Goal: Task Accomplishment & Management: Complete application form

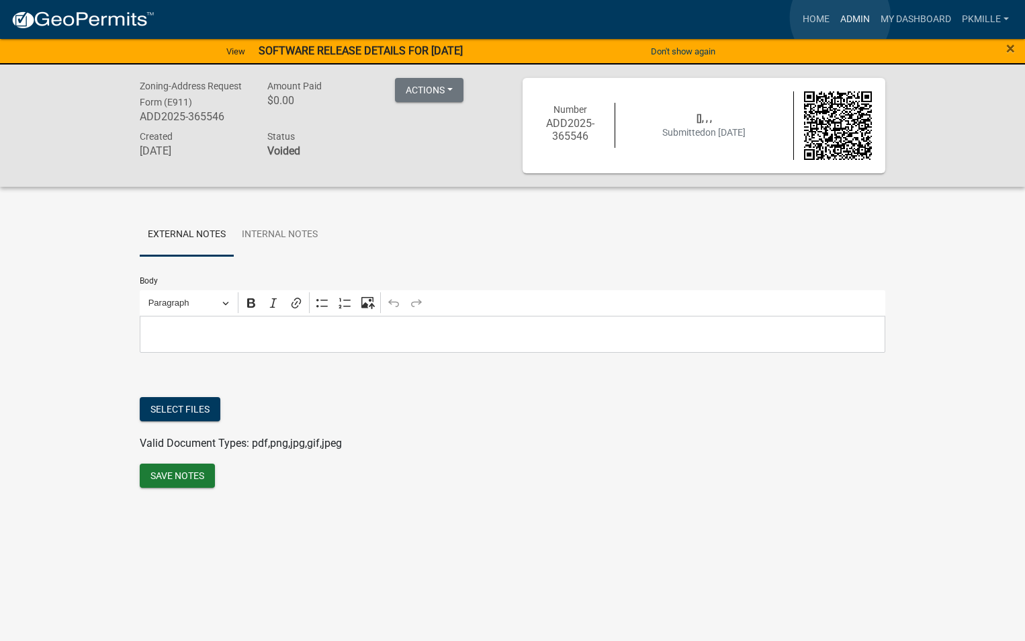
click at [841, 17] on link "Admin" at bounding box center [855, 20] width 40 height 26
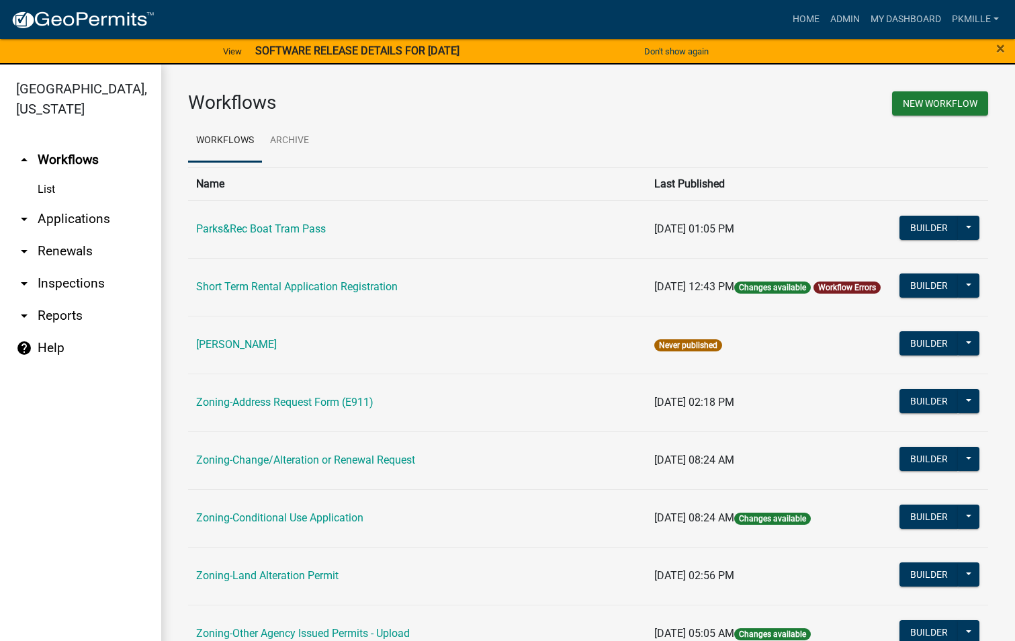
click at [86, 219] on link "arrow_drop_down Applications" at bounding box center [80, 219] width 161 height 32
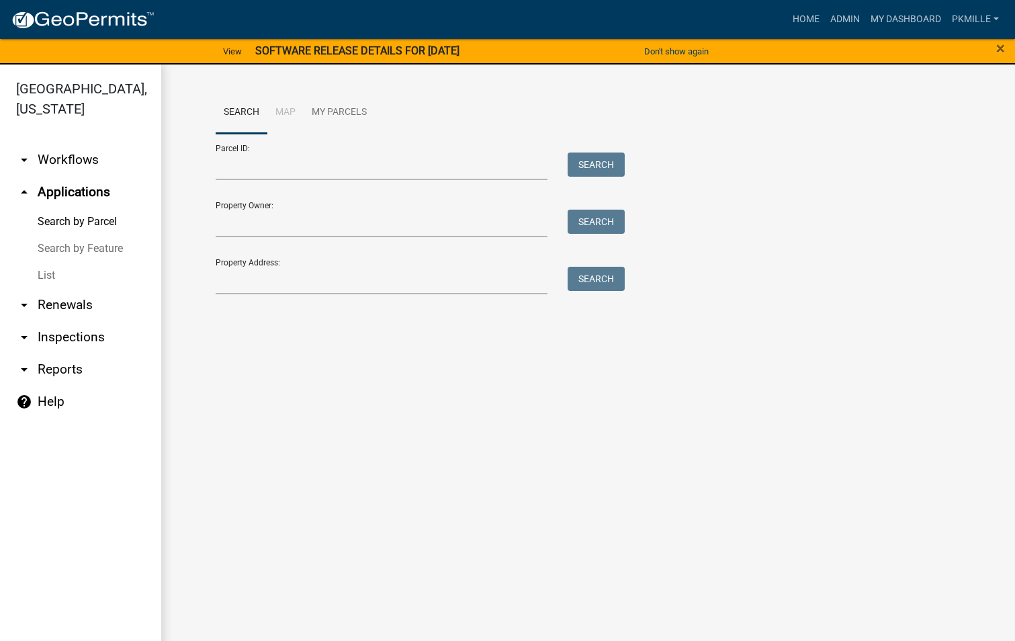
click at [40, 275] on link "List" at bounding box center [80, 275] width 161 height 27
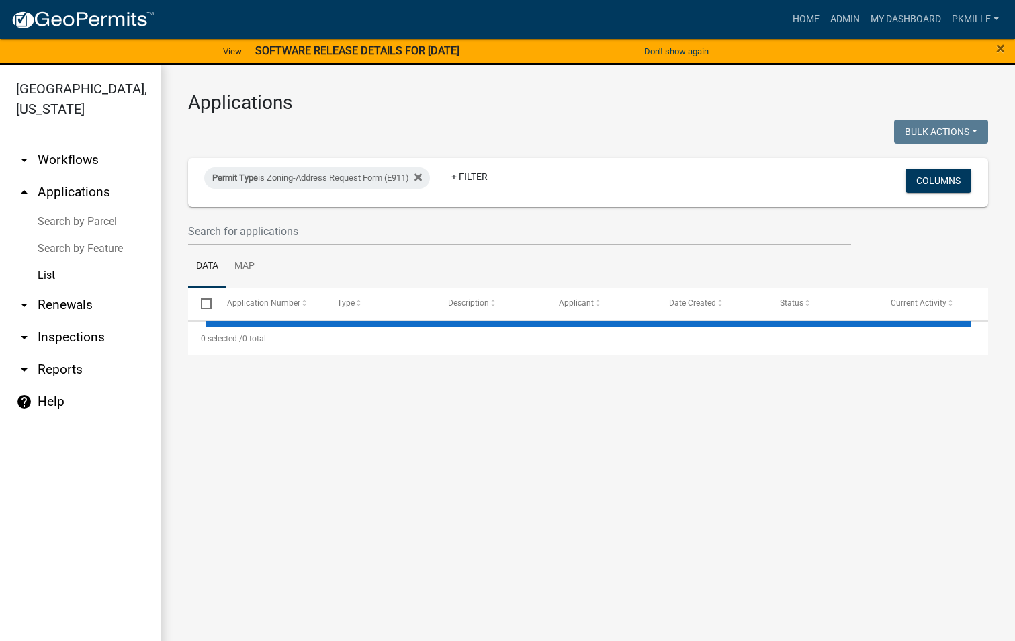
select select "2: 50"
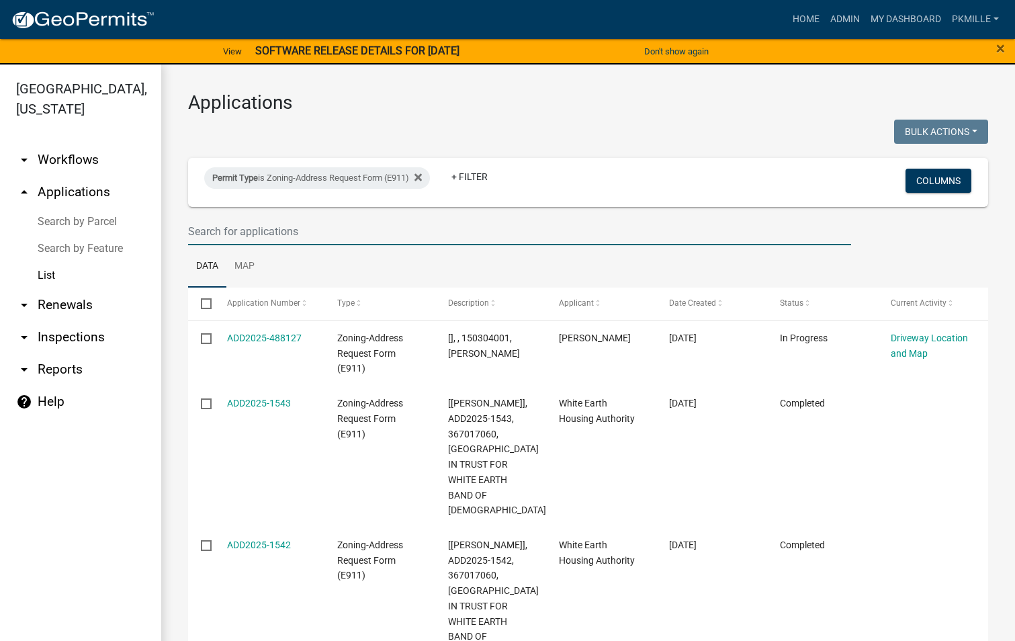
click at [230, 235] on input "text" at bounding box center [519, 232] width 663 height 28
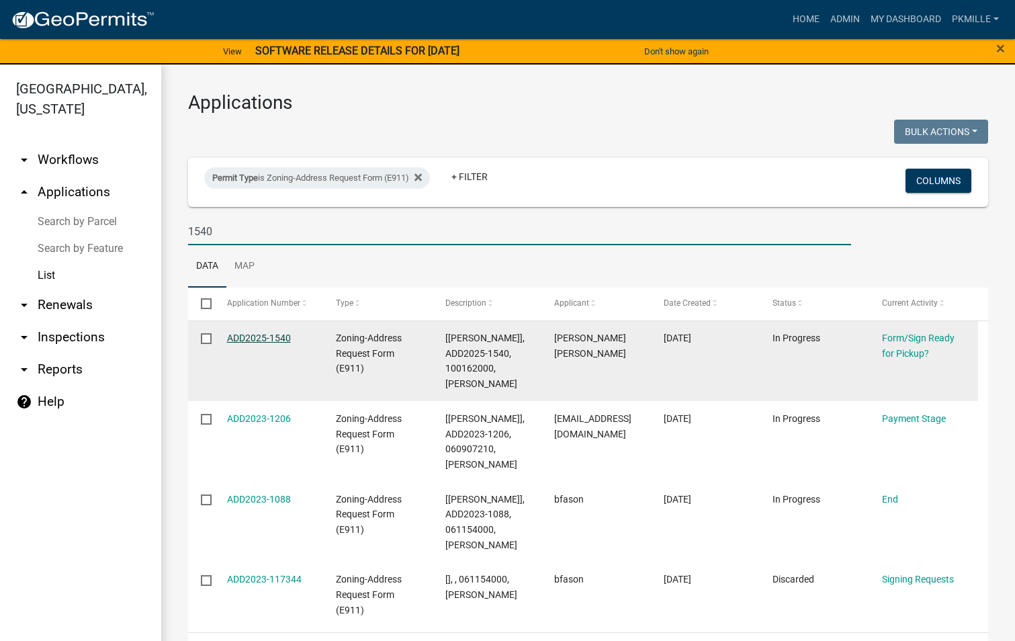
type input "1540"
click at [251, 342] on link "ADD2025-1540" at bounding box center [259, 338] width 64 height 11
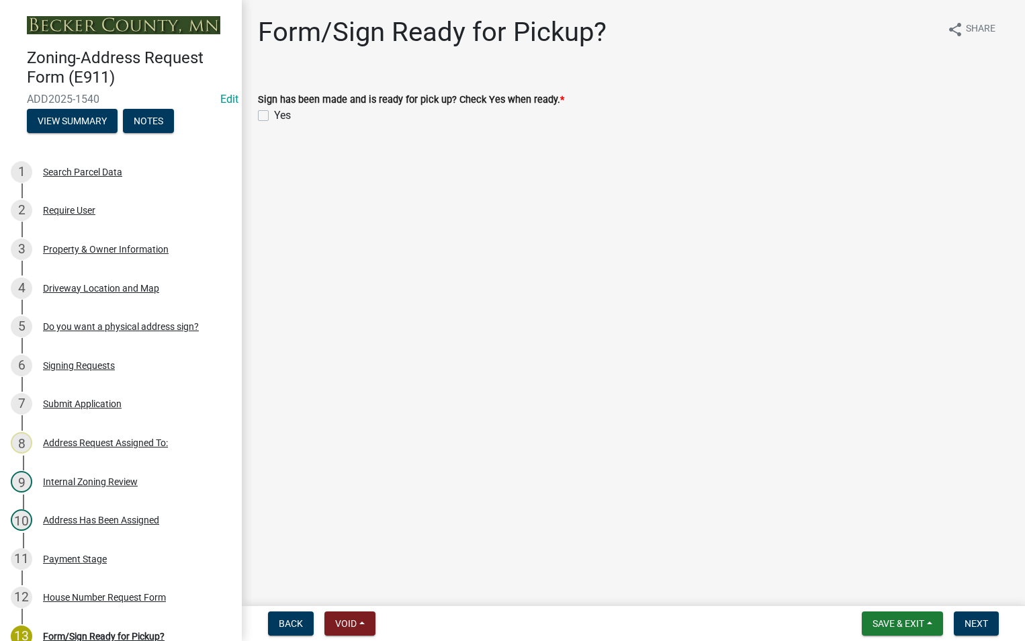
click at [274, 116] on label "Yes" at bounding box center [282, 116] width 17 height 16
click at [274, 116] on input "Yes" at bounding box center [278, 112] width 9 height 9
checkbox input "true"
click at [901, 618] on span "Save & Exit" at bounding box center [899, 623] width 52 height 11
click at [911, 570] on button "Save" at bounding box center [890, 556] width 108 height 32
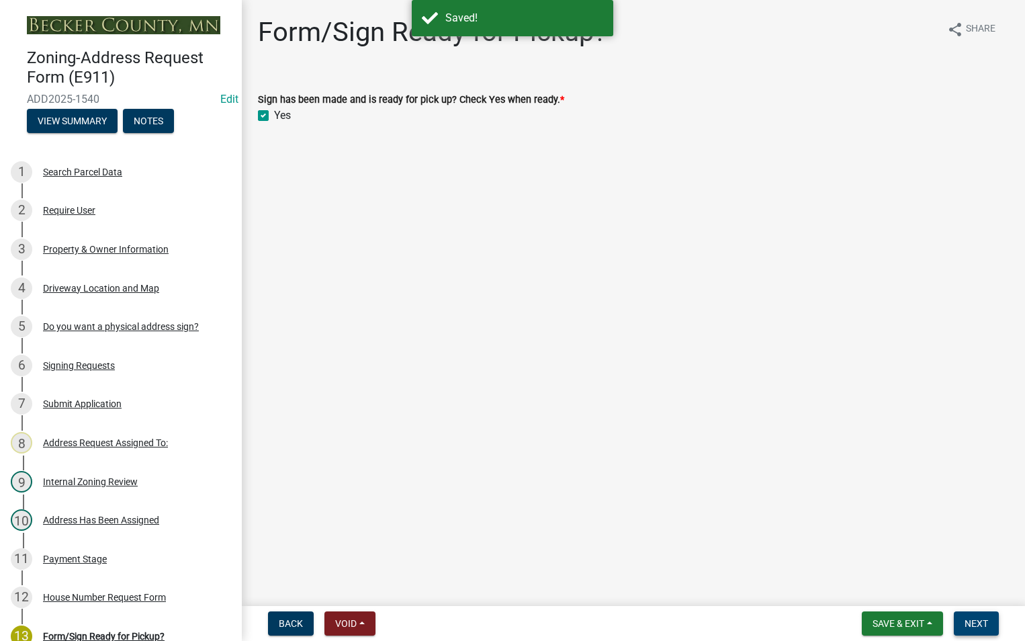
click at [976, 624] on span "Next" at bounding box center [977, 623] width 24 height 11
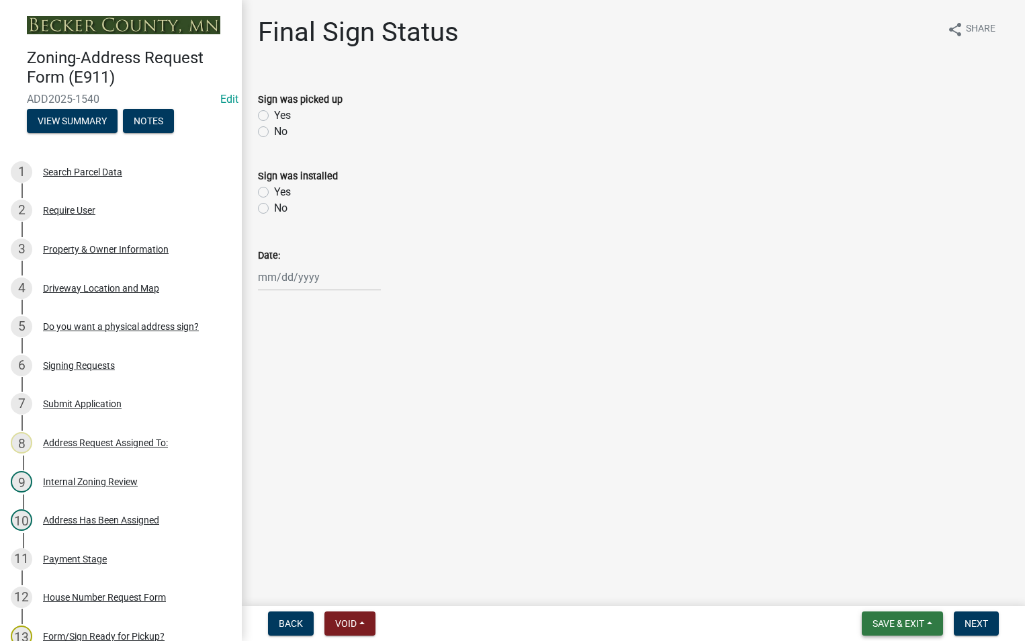
click at [907, 625] on span "Save & Exit" at bounding box center [899, 623] width 52 height 11
click at [893, 585] on button "Save & Exit" at bounding box center [890, 589] width 108 height 32
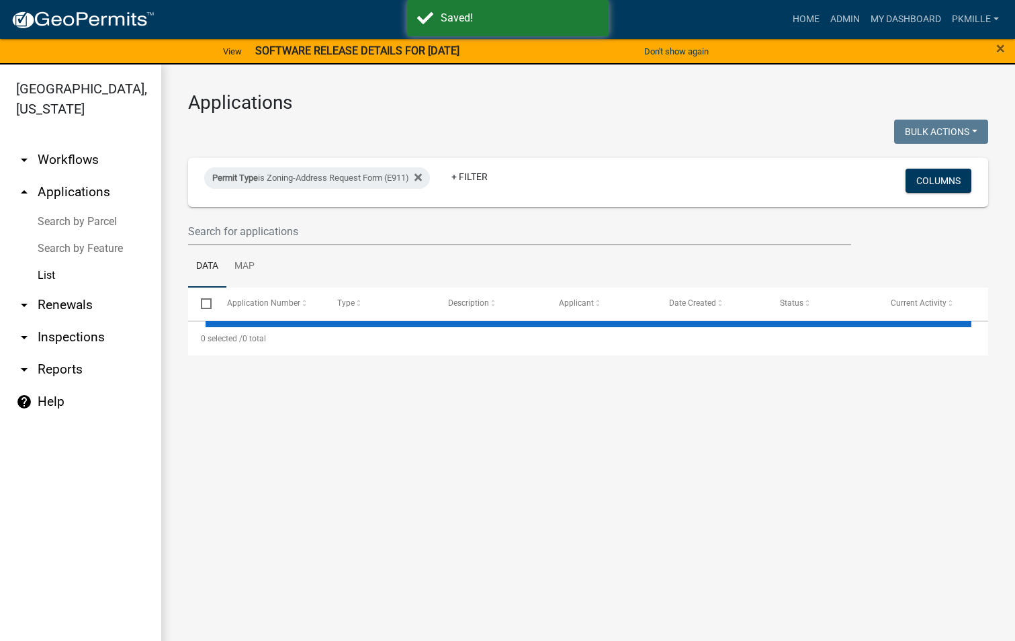
select select "2: 50"
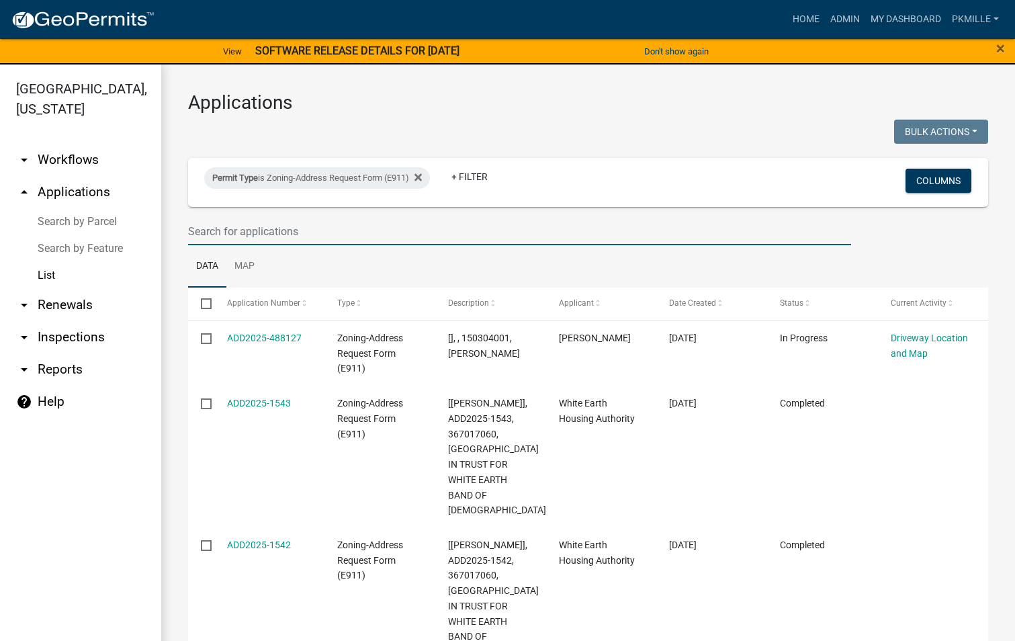
click at [290, 239] on input "text" at bounding box center [519, 232] width 663 height 28
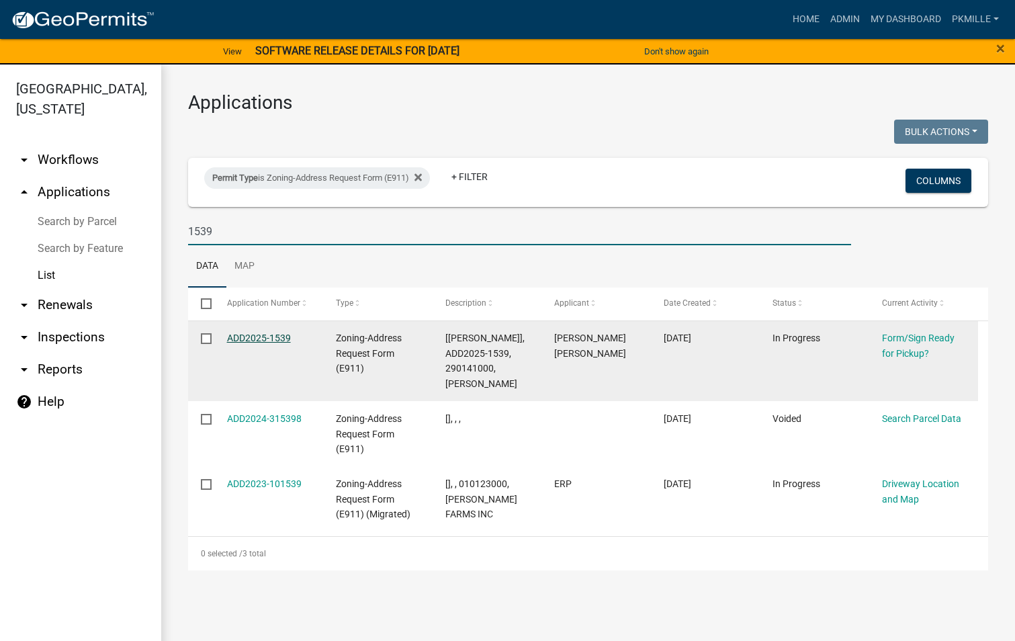
type input "1539"
click at [280, 334] on link "ADD2025-1539" at bounding box center [259, 338] width 64 height 11
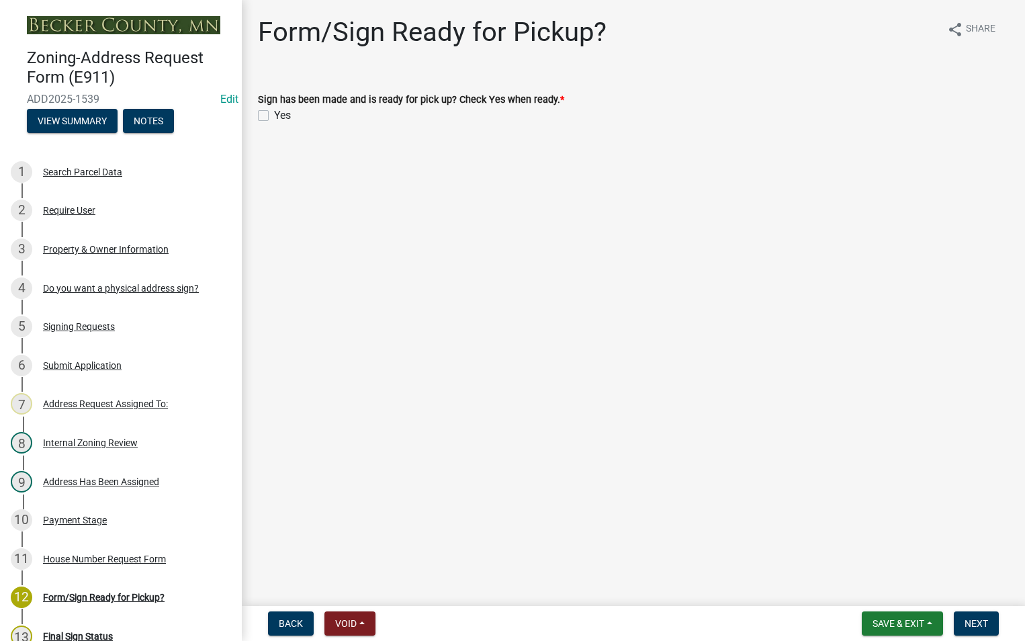
click at [274, 115] on label "Yes" at bounding box center [282, 116] width 17 height 16
click at [274, 115] on input "Yes" at bounding box center [278, 112] width 9 height 9
checkbox input "true"
click at [902, 630] on button "Save & Exit" at bounding box center [902, 623] width 81 height 24
click at [888, 558] on button "Save" at bounding box center [890, 556] width 108 height 32
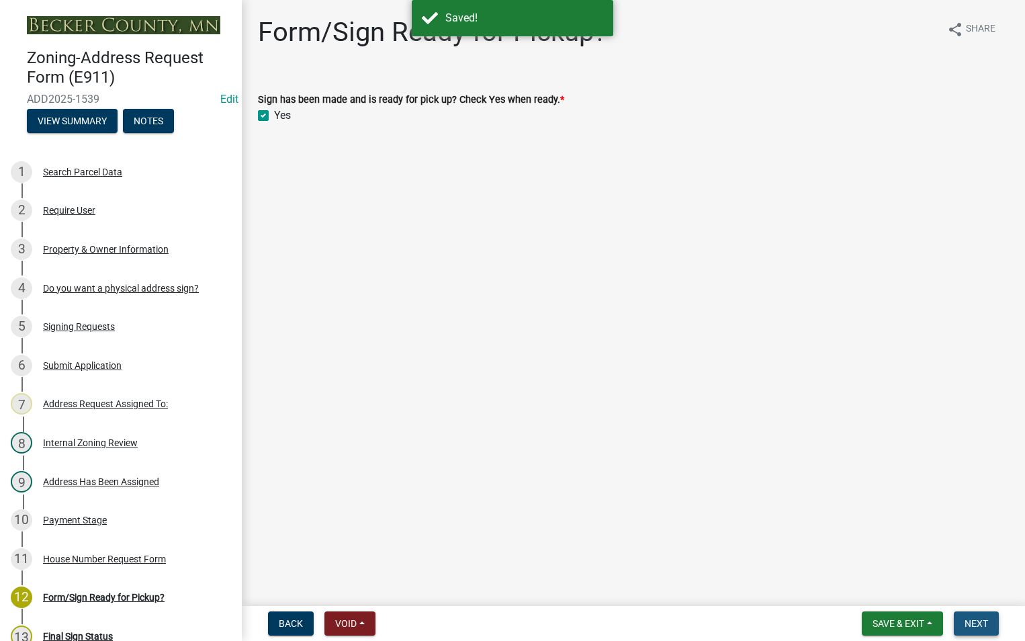
click at [980, 620] on span "Next" at bounding box center [977, 623] width 24 height 11
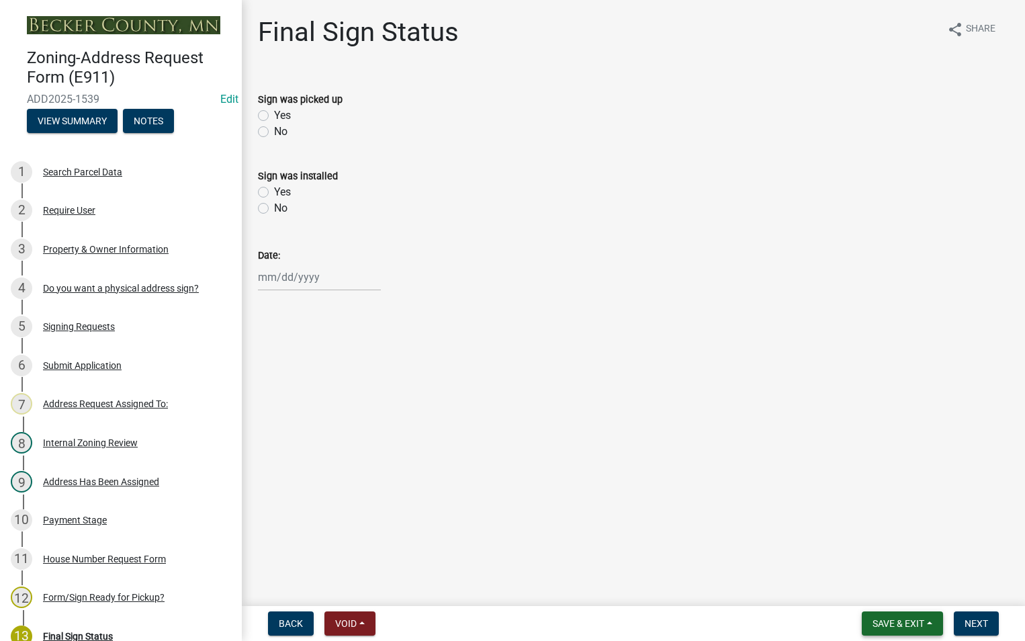
click at [906, 623] on span "Save & Exit" at bounding box center [899, 623] width 52 height 11
click at [895, 596] on button "Save & Exit" at bounding box center [890, 589] width 108 height 32
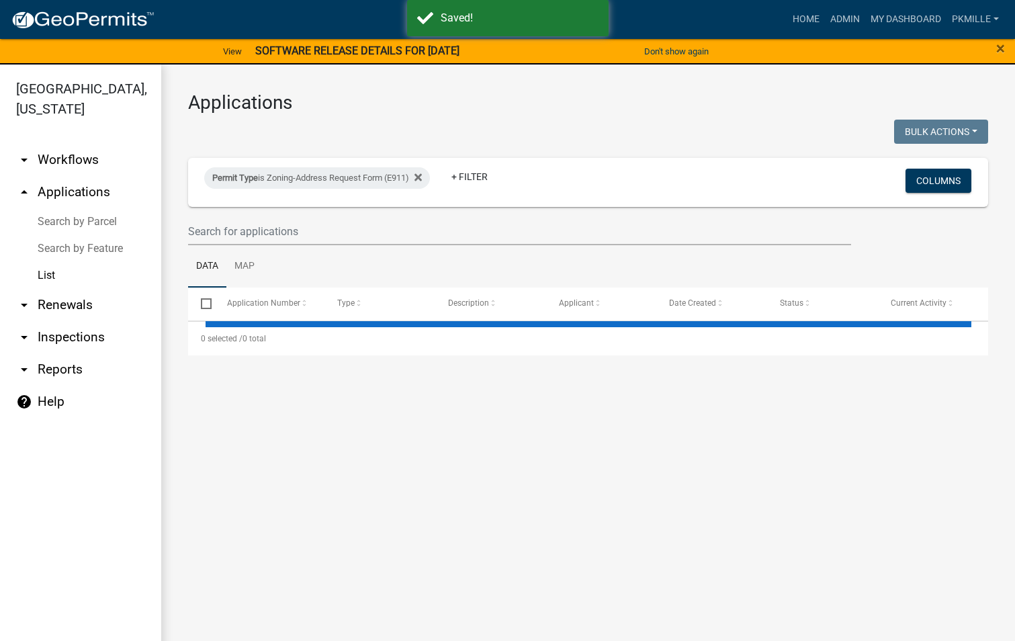
select select "2: 50"
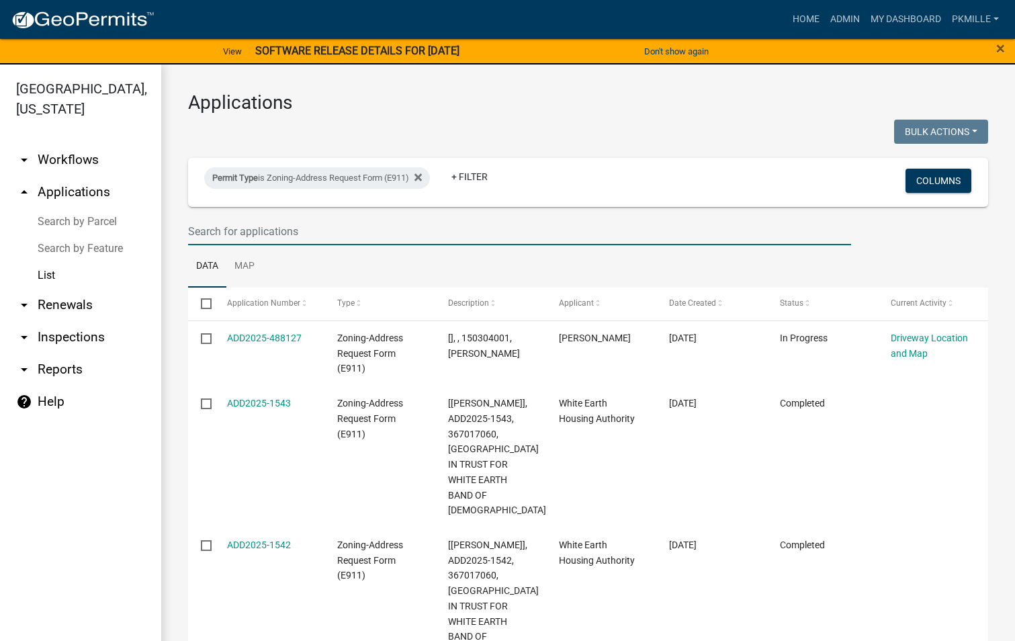
click at [345, 224] on input "text" at bounding box center [519, 232] width 663 height 28
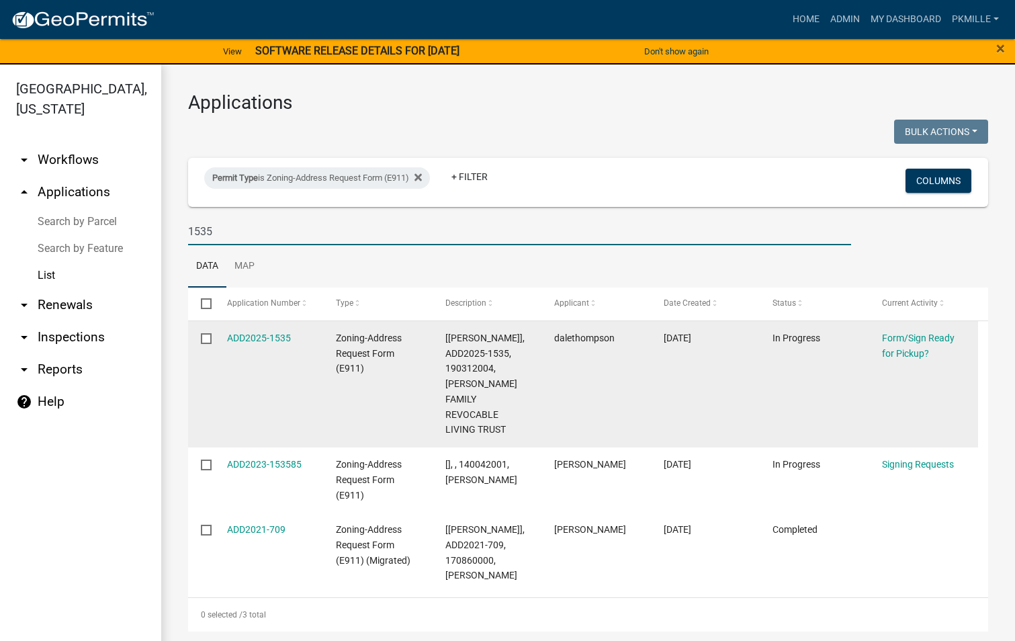
type input "1535"
click at [286, 347] on datatable-body-cell "ADD2025-1535" at bounding box center [269, 384] width 110 height 126
click at [287, 343] on link "ADD2025-1535" at bounding box center [259, 338] width 64 height 11
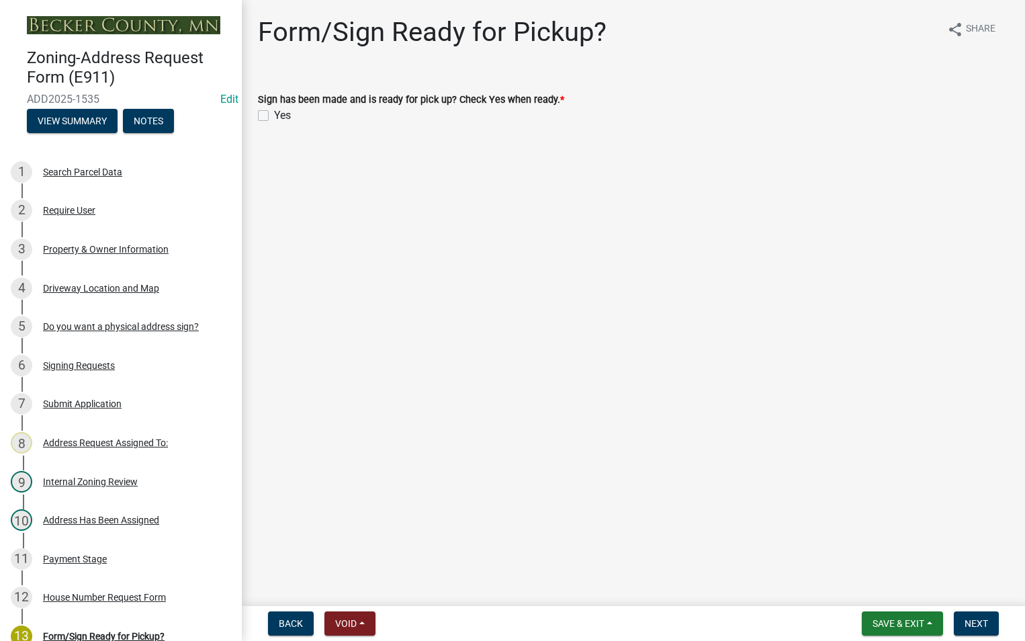
click at [274, 113] on label "Yes" at bounding box center [282, 116] width 17 height 16
click at [274, 113] on input "Yes" at bounding box center [278, 112] width 9 height 9
checkbox input "true"
click at [878, 624] on span "Save & Exit" at bounding box center [899, 623] width 52 height 11
click at [882, 554] on button "Save" at bounding box center [890, 556] width 108 height 32
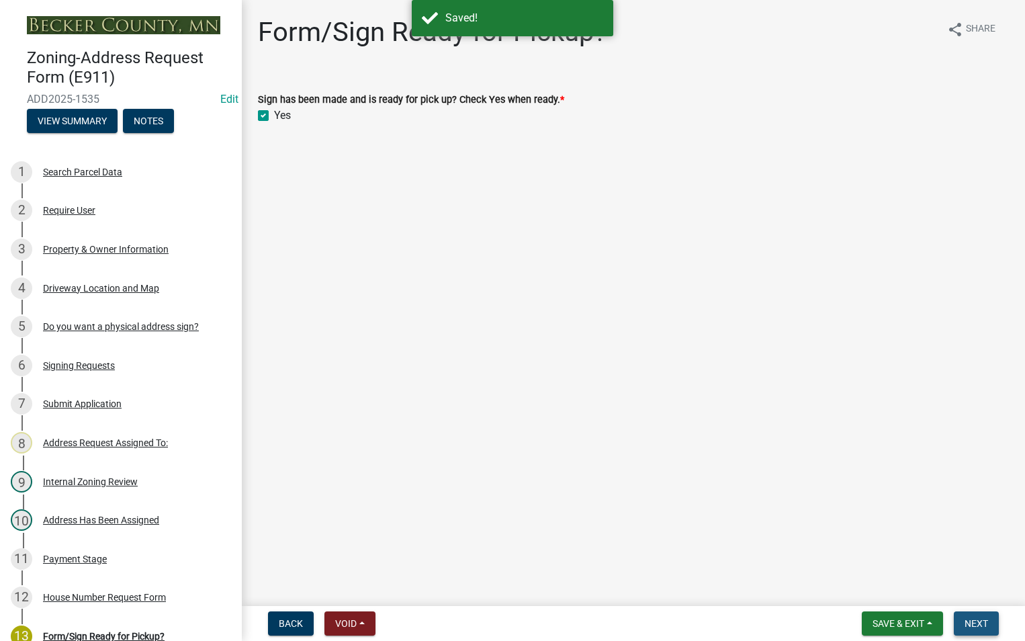
click at [988, 629] on span "Next" at bounding box center [977, 623] width 24 height 11
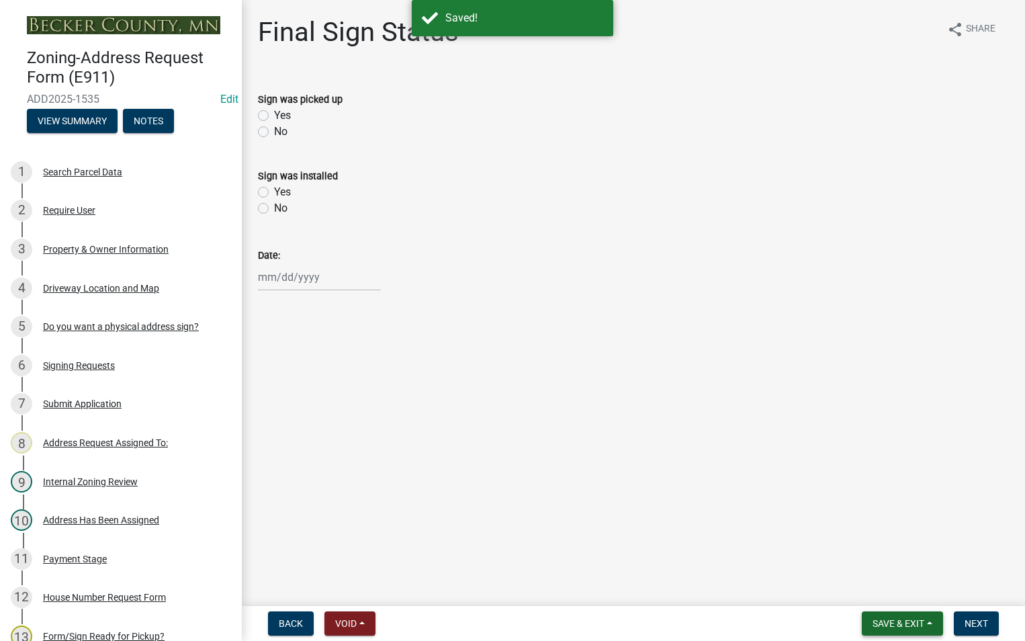
click at [914, 622] on span "Save & Exit" at bounding box center [899, 623] width 52 height 11
click at [915, 601] on button "Save & Exit" at bounding box center [890, 589] width 108 height 32
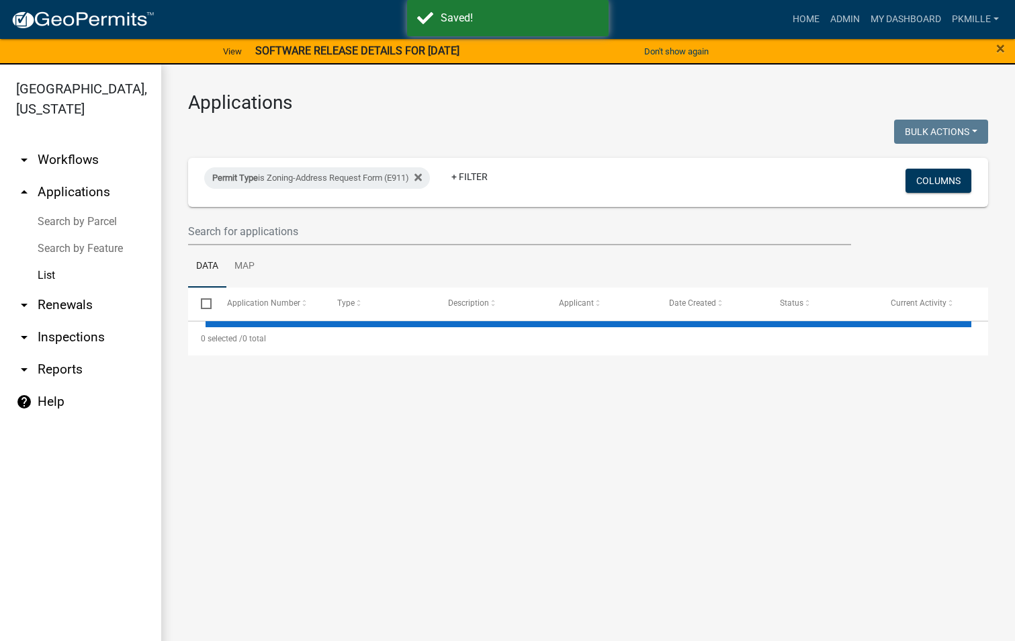
select select "2: 50"
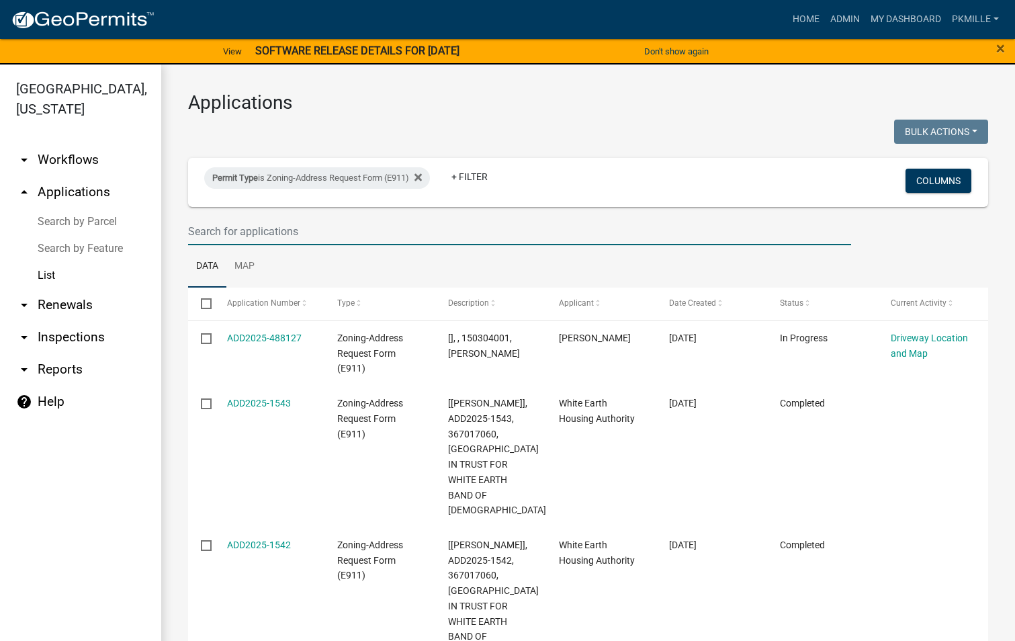
click at [226, 222] on input "text" at bounding box center [519, 232] width 663 height 28
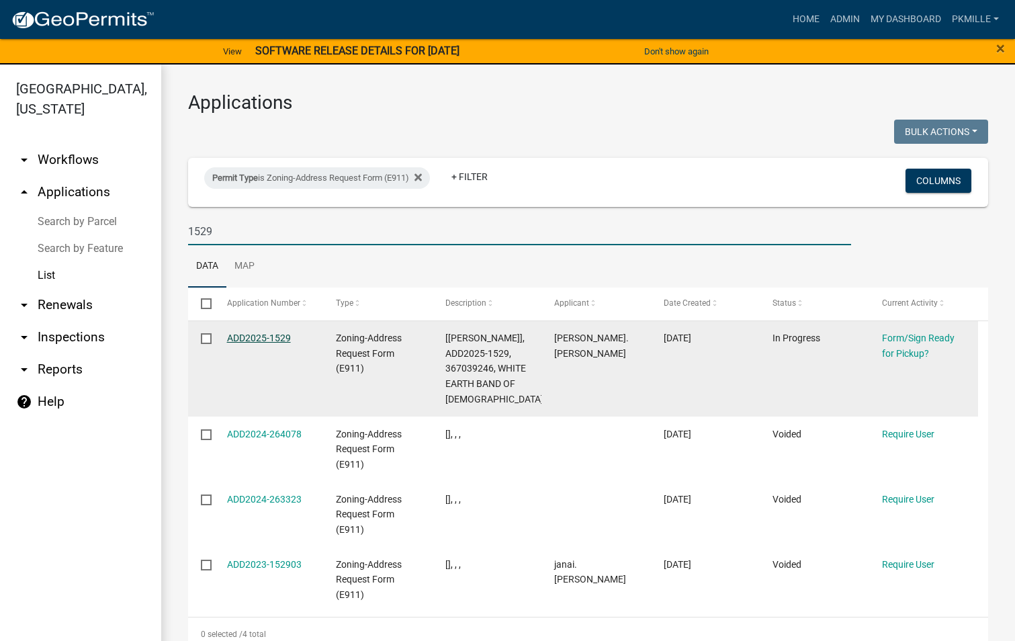
type input "1529"
click at [264, 333] on link "ADD2025-1529" at bounding box center [259, 338] width 64 height 11
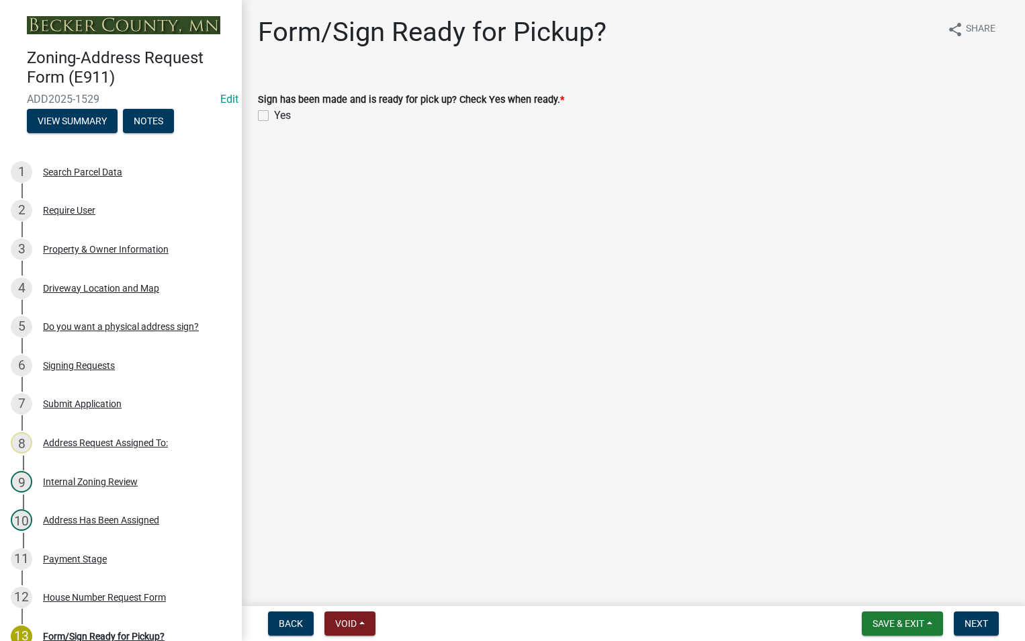
click at [274, 114] on label "Yes" at bounding box center [282, 116] width 17 height 16
click at [274, 114] on input "Yes" at bounding box center [278, 112] width 9 height 9
checkbox input "true"
click at [889, 625] on span "Save & Exit" at bounding box center [899, 623] width 52 height 11
click at [884, 564] on button "Save" at bounding box center [890, 556] width 108 height 32
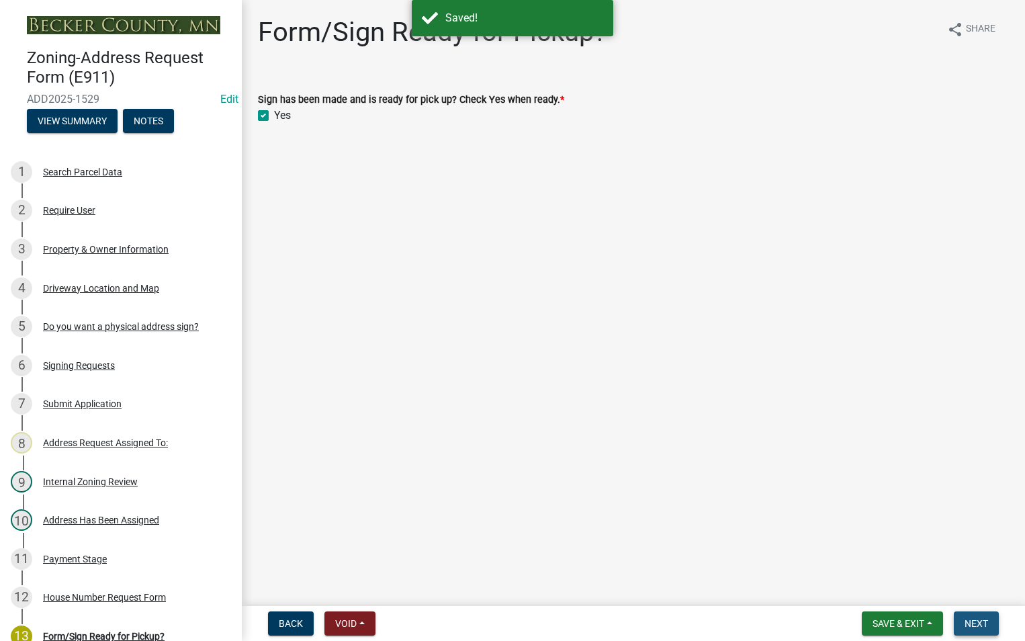
click at [987, 625] on span "Next" at bounding box center [977, 623] width 24 height 11
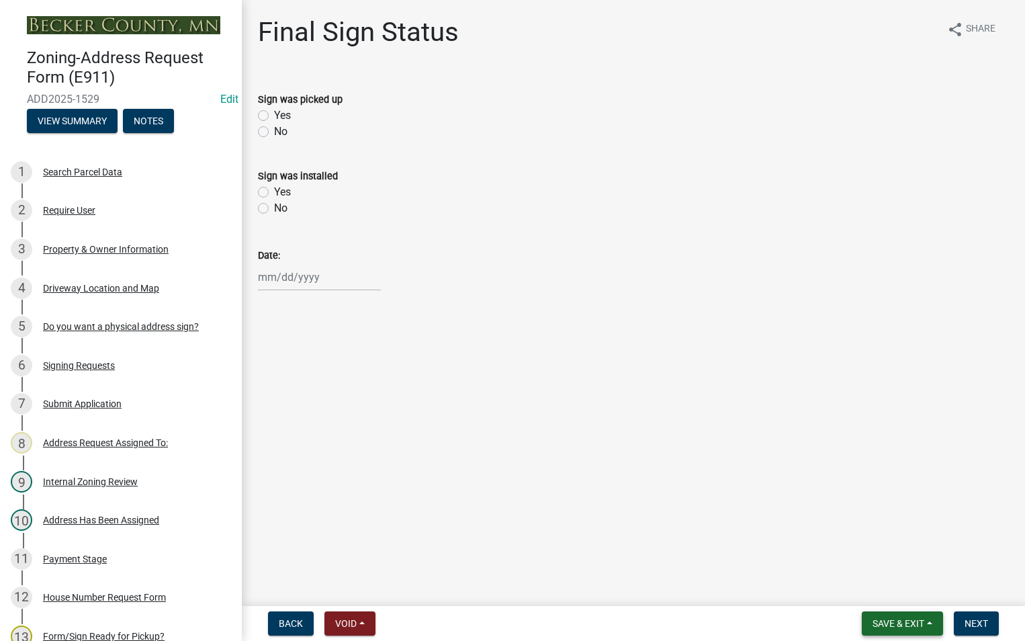
click at [906, 620] on span "Save & Exit" at bounding box center [899, 623] width 52 height 11
click at [877, 587] on button "Save & Exit" at bounding box center [890, 589] width 108 height 32
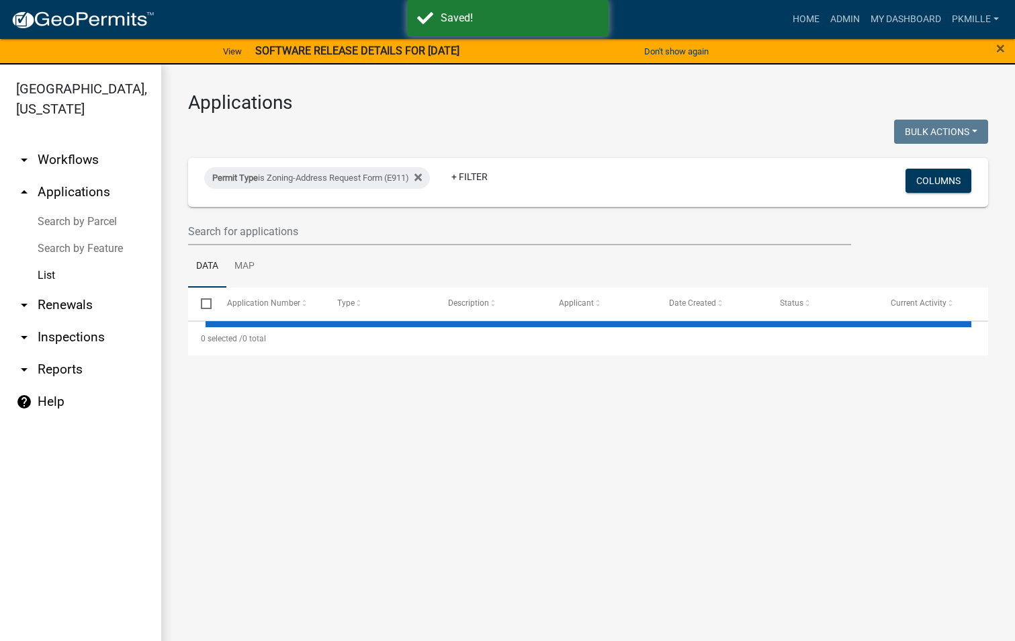
select select "2: 50"
